Goal: Check status: Check status

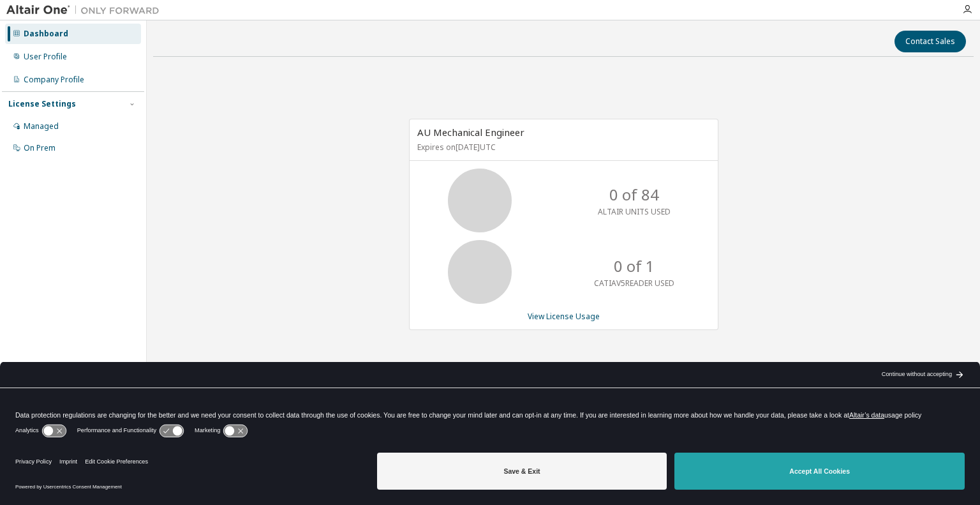
click at [748, 476] on button "Accept All Cookies" at bounding box center [819, 470] width 290 height 37
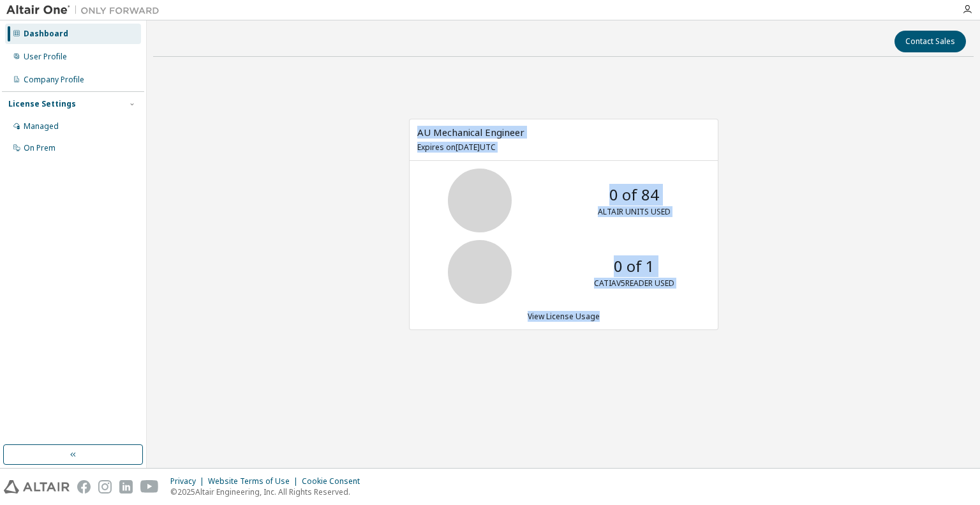
drag, startPoint x: 616, startPoint y: 316, endPoint x: 418, endPoint y: 129, distance: 271.2
click at [418, 129] on div "AU Mechanical Engineer Expires on January 1, 2026 UTC 0 of 84 ALTAIR UNITS USED…" at bounding box center [563, 224] width 309 height 211
click at [638, 314] on div "View License Usage" at bounding box center [563, 316] width 293 height 10
drag, startPoint x: 633, startPoint y: 314, endPoint x: 416, endPoint y: 122, distance: 290.1
click at [416, 122] on div "AU Mechanical Engineer Expires on January 1, 2026 UTC 0 of 84 ALTAIR UNITS USED…" at bounding box center [563, 224] width 309 height 211
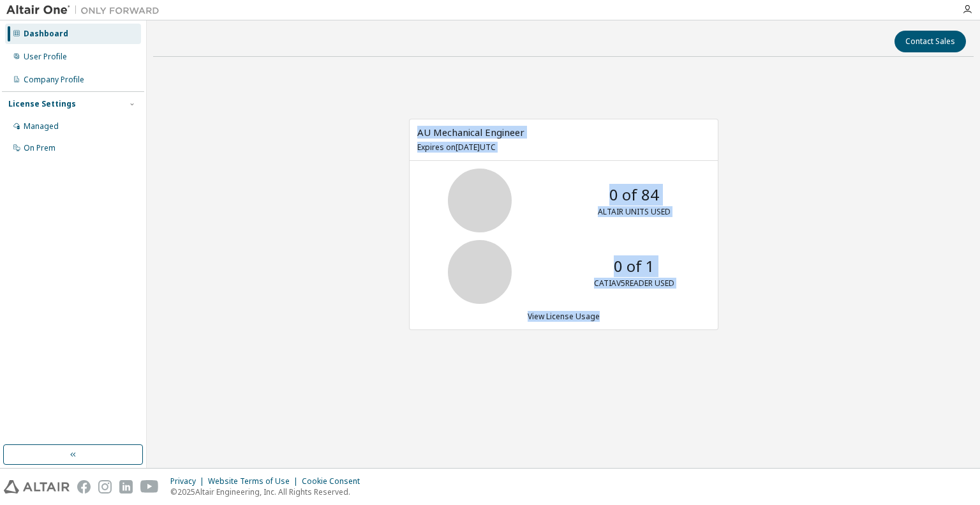
click at [807, 263] on div "AU Mechanical Engineer Expires on January 1, 2026 UTC 0 of 84 ALTAIR UNITS USED…" at bounding box center [563, 231] width 820 height 328
drag, startPoint x: 621, startPoint y: 313, endPoint x: 416, endPoint y: 131, distance: 274.7
click at [416, 131] on div "AU Mechanical Engineer Expires on January 1, 2026 UTC 0 of 84 ALTAIR UNITS USED…" at bounding box center [563, 224] width 309 height 211
click at [769, 239] on div "AU Mechanical Engineer Expires on January 1, 2026 UTC 0 of 84 ALTAIR UNITS USED…" at bounding box center [563, 231] width 820 height 328
